Goal: Task Accomplishment & Management: Complete application form

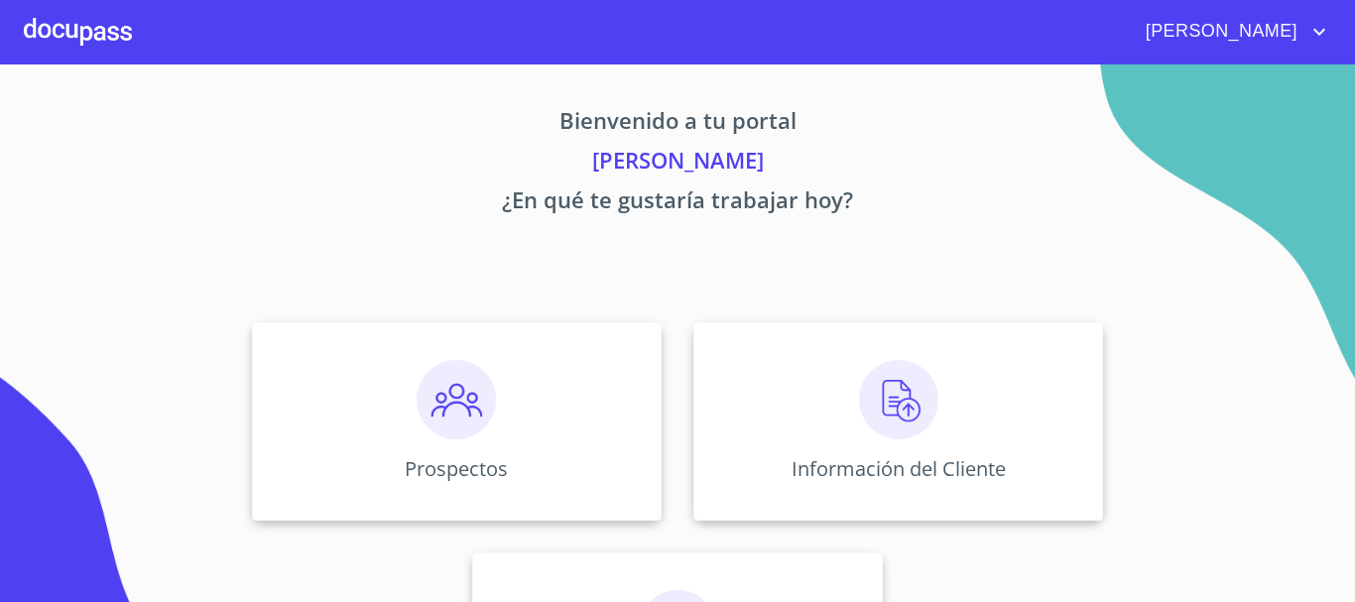
click at [902, 438] on img at bounding box center [898, 399] width 79 height 79
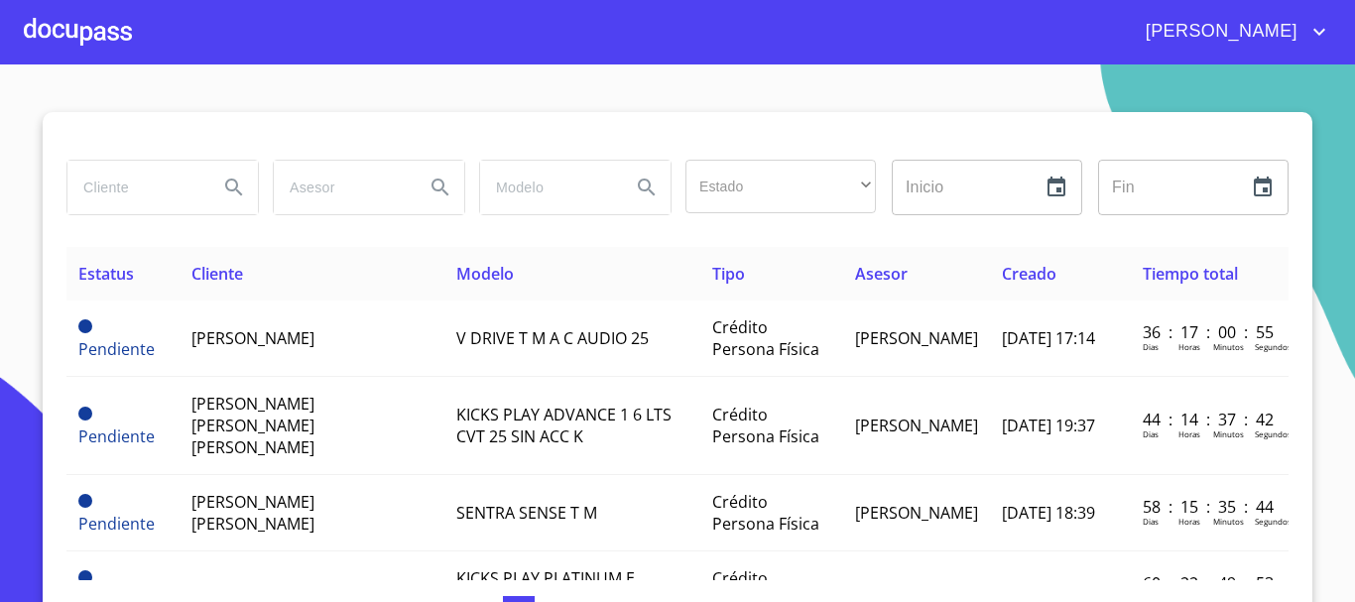
click at [152, 191] on input "search" at bounding box center [134, 188] width 135 height 54
type input "[PERSON_NAME]"
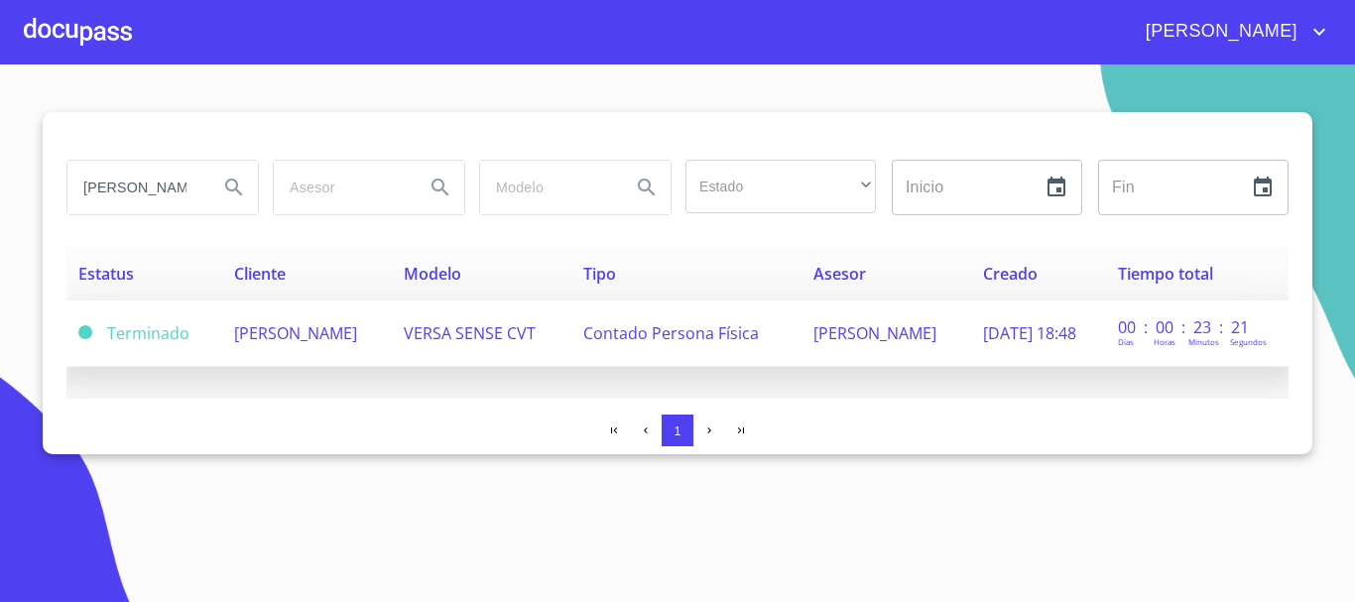
click at [392, 358] on td "[PERSON_NAME]" at bounding box center [307, 333] width 170 height 66
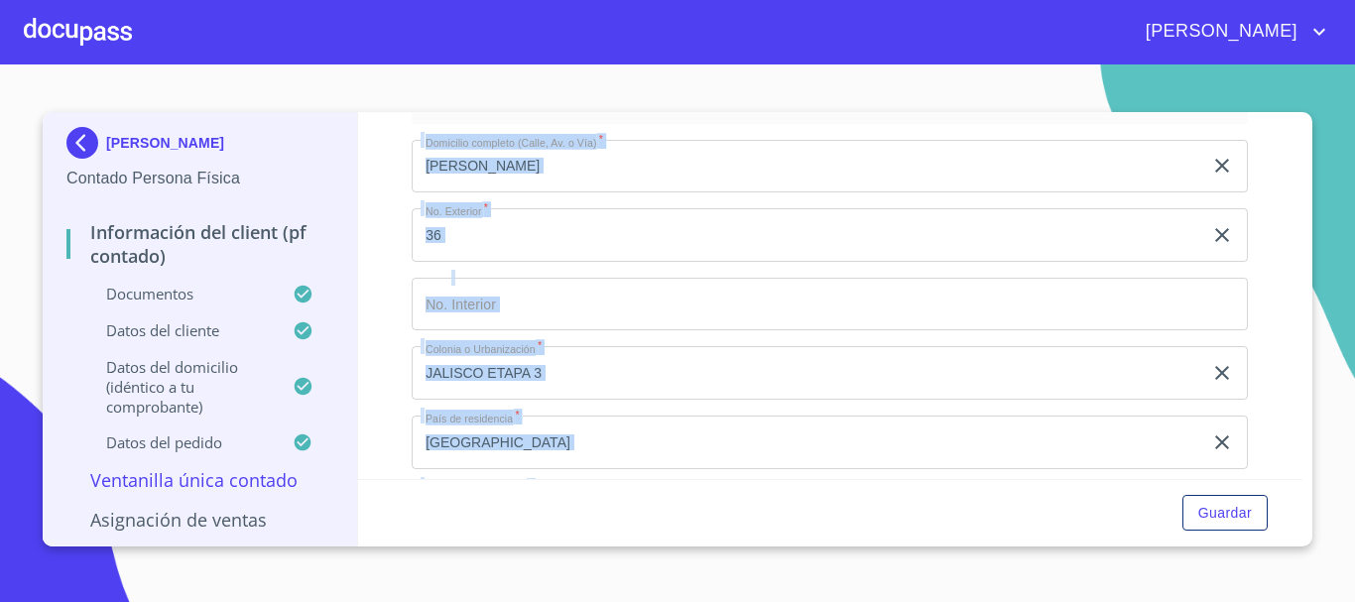
scroll to position [5419, 0]
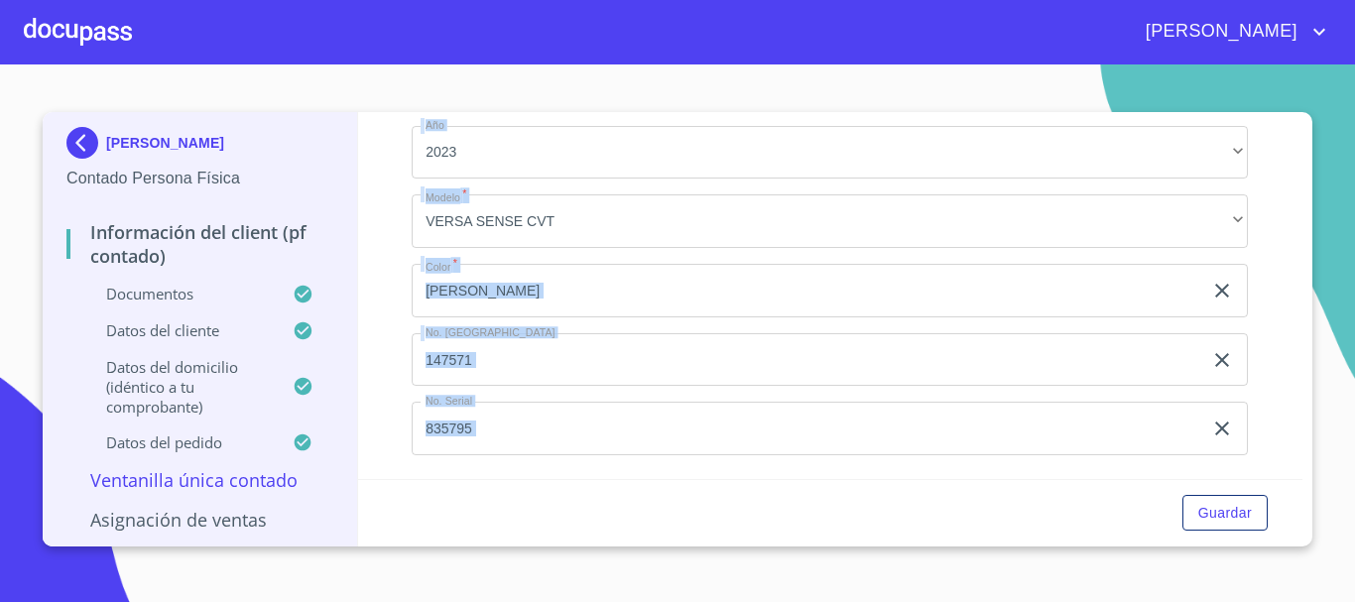
drag, startPoint x: 1301, startPoint y: 363, endPoint x: 1312, endPoint y: 508, distance: 145.2
click at [1312, 508] on section "[PERSON_NAME] Contado Persona Física Información del Client (PF contado) Docume…" at bounding box center [677, 332] width 1355 height 537
